Goal: Subscribe to service/newsletter

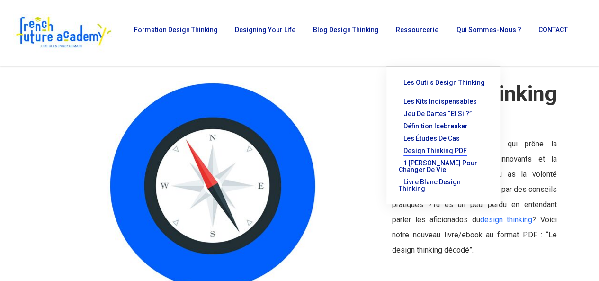
click at [440, 147] on span "Design thinking PDF" at bounding box center [434, 151] width 63 height 8
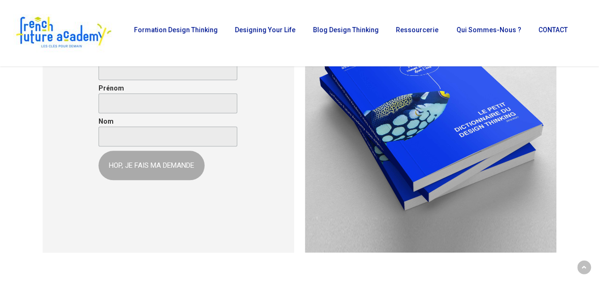
scroll to position [379, 0]
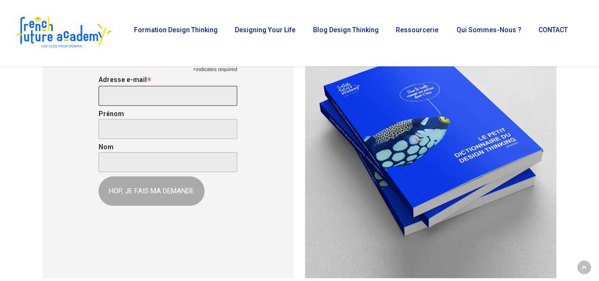
click at [159, 91] on input "Adresse e-mail *" at bounding box center [167, 96] width 138 height 20
type input "benjellounmalak@gmail.com"
click at [143, 128] on input "Prénom" at bounding box center [167, 129] width 138 height 20
click at [105, 134] on input "angelina" at bounding box center [167, 129] width 138 height 20
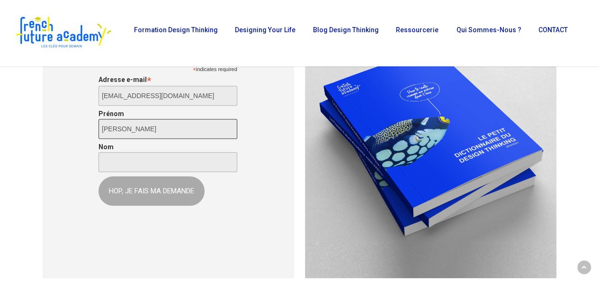
type input "Angelina"
click at [118, 162] on input "Nom" at bounding box center [167, 162] width 138 height 20
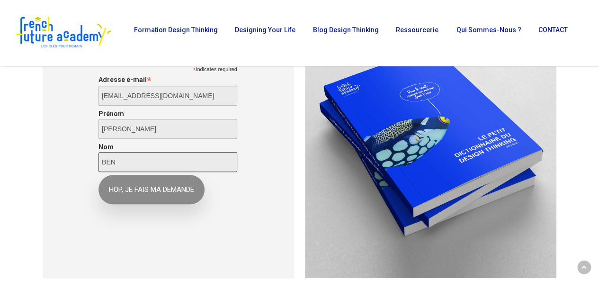
type input "BEN"
click at [128, 191] on input "HOP, JE FAIS MA DEMANDE" at bounding box center [151, 189] width 106 height 29
click at [159, 191] on input "HOP, JE FAIS MA DEMANDE" at bounding box center [151, 189] width 106 height 29
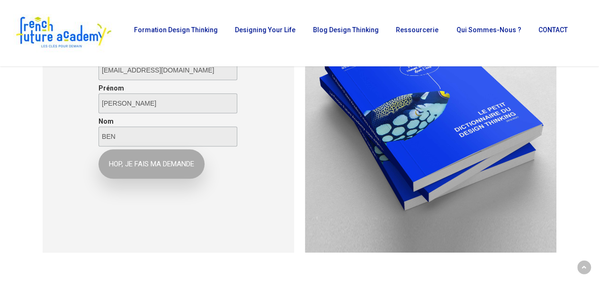
scroll to position [402, 0]
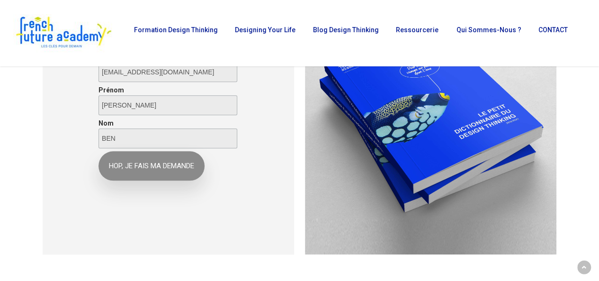
click at [177, 161] on input "HOP, JE FAIS MA DEMANDE" at bounding box center [151, 165] width 106 height 29
click at [178, 166] on input "HOP, JE FAIS MA DEMANDE" at bounding box center [151, 165] width 106 height 29
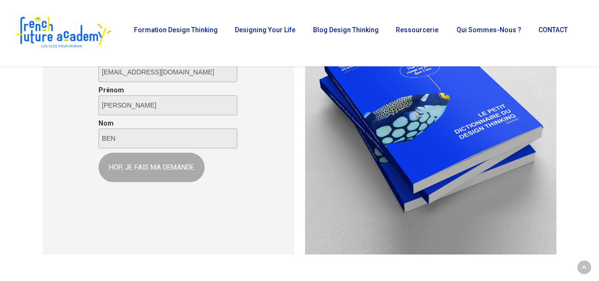
click at [365, 28] on li "Blog Design Thinking" at bounding box center [344, 33] width 83 height 66
click at [357, 37] on li "Blog Design Thinking" at bounding box center [344, 33] width 83 height 66
click at [352, 34] on span "Blog Design Thinking" at bounding box center [346, 30] width 66 height 8
